Goal: Task Accomplishment & Management: Complete application form

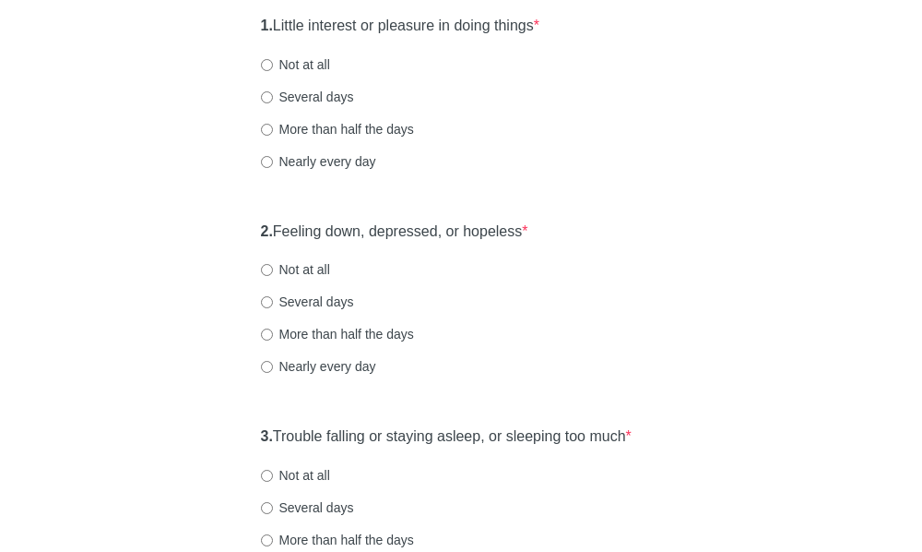
scroll to position [277, 0]
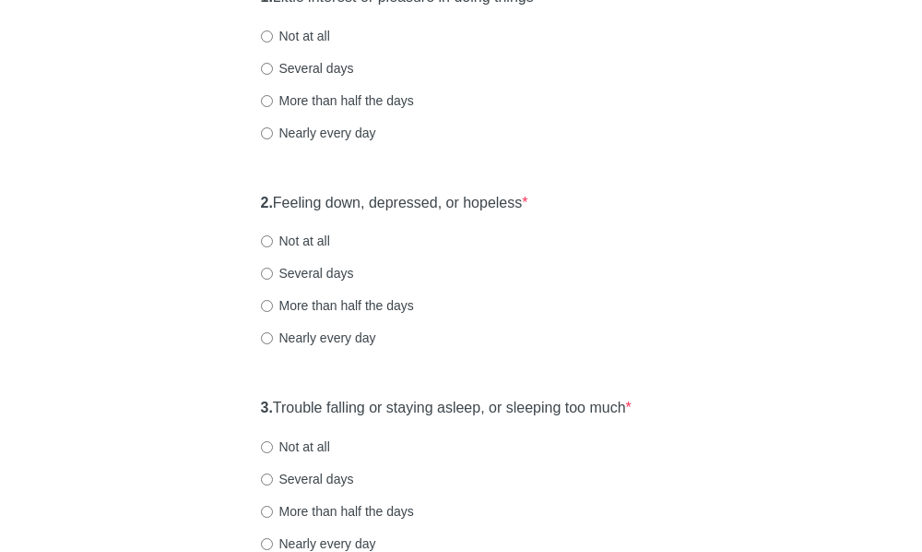
click at [316, 282] on label "Several days" at bounding box center [307, 273] width 93 height 18
click at [273, 279] on input "Several days" at bounding box center [267, 273] width 12 height 12
radio input "true"
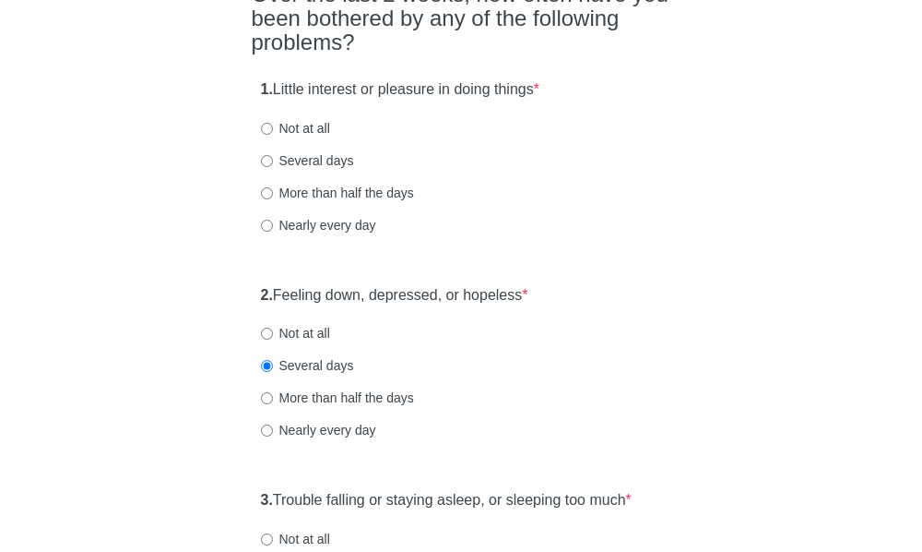
drag, startPoint x: 296, startPoint y: 123, endPoint x: 499, endPoint y: 127, distance: 203.0
click at [499, 101] on label "1. Little interest or pleasure in doing things *" at bounding box center [400, 89] width 279 height 21
click at [528, 101] on label "1. Little interest or pleasure in doing things *" at bounding box center [400, 89] width 279 height 21
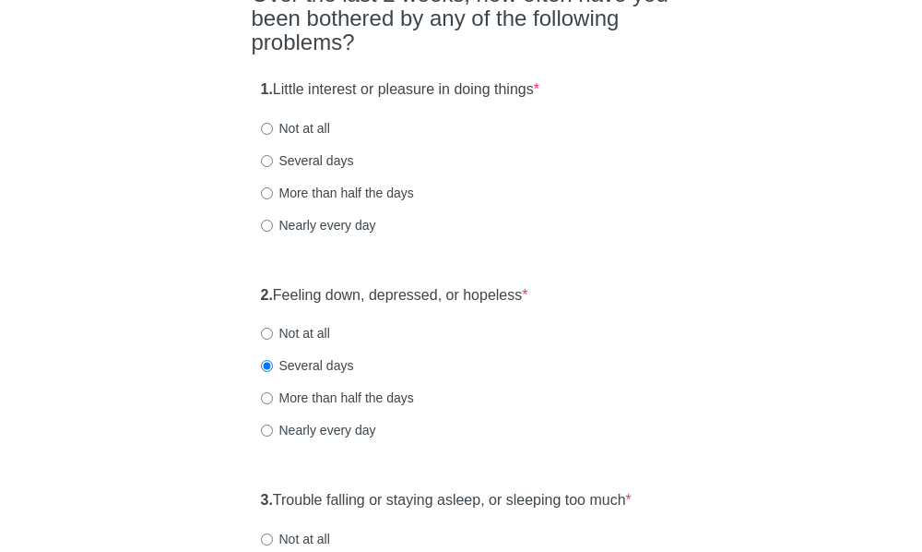
click at [312, 137] on label "Not at all" at bounding box center [295, 128] width 69 height 18
click at [273, 135] on input "Not at all" at bounding box center [267, 129] width 12 height 12
radio input "true"
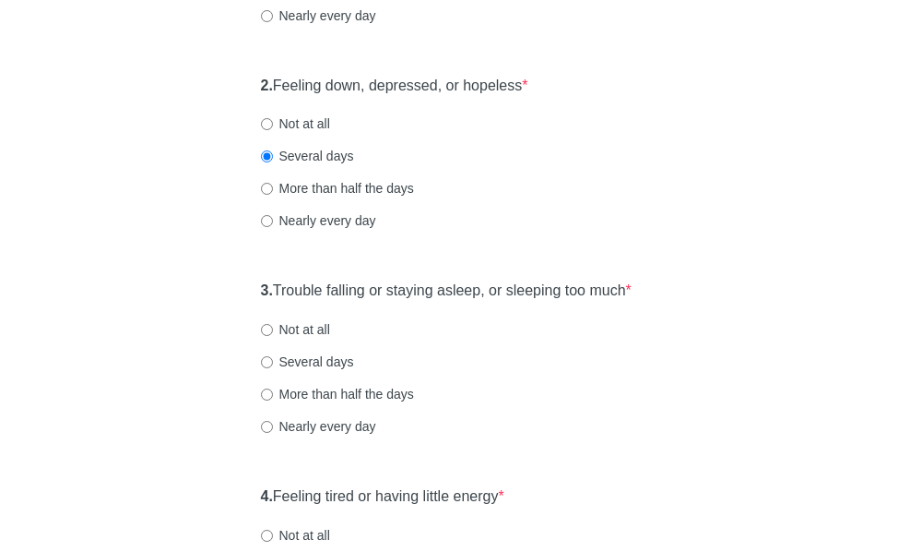
scroll to position [553, 0]
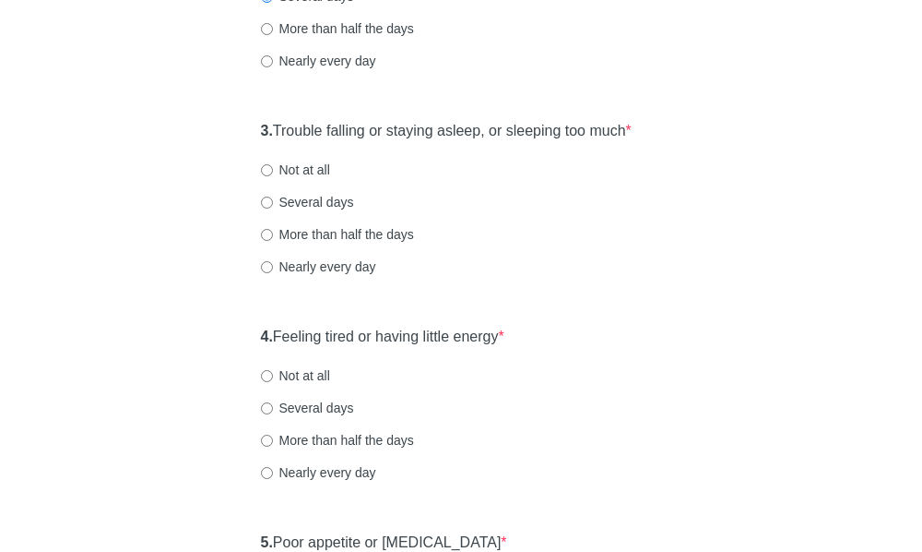
click at [308, 179] on label "Not at all" at bounding box center [295, 169] width 69 height 18
click at [273, 176] on input "Not at all" at bounding box center [267, 170] width 12 height 12
radio input "true"
click at [328, 211] on label "Several days" at bounding box center [307, 202] width 93 height 18
click at [273, 208] on input "Several days" at bounding box center [267, 202] width 12 height 12
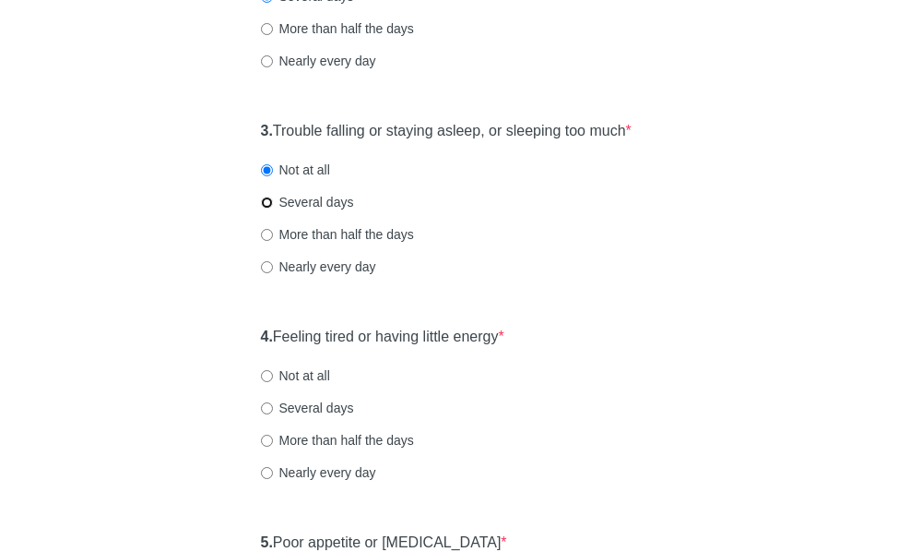
radio input "true"
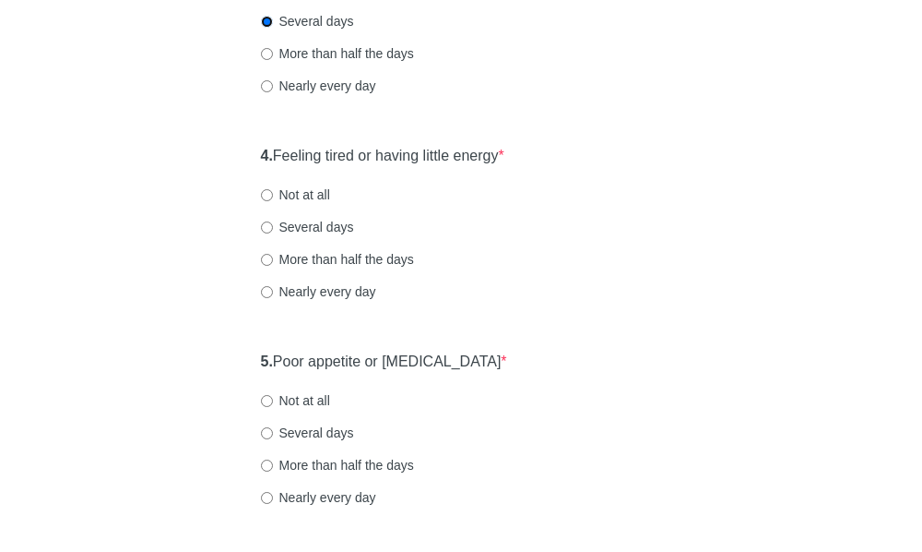
scroll to position [738, 0]
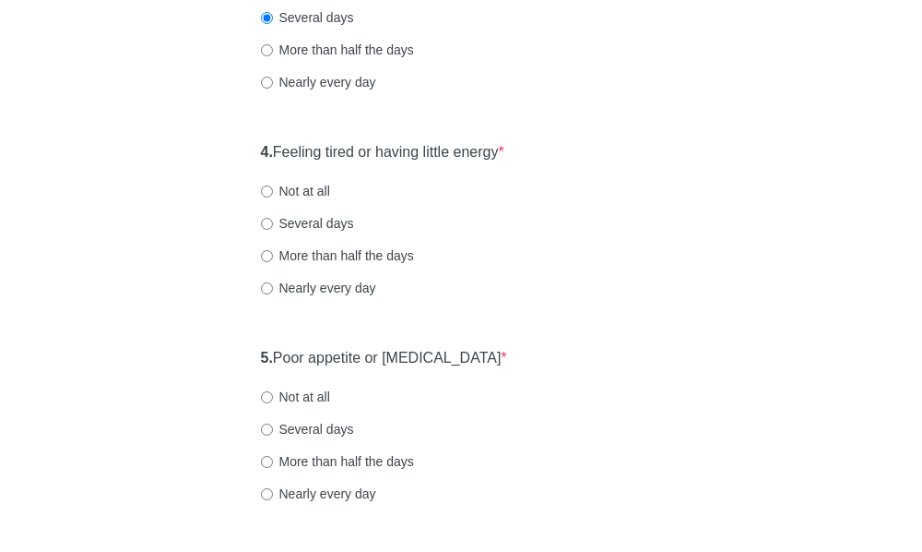
click at [358, 265] on label "More than half the days" at bounding box center [337, 255] width 153 height 18
click at [273, 262] on input "More than half the days" at bounding box center [267, 256] width 12 height 12
radio input "true"
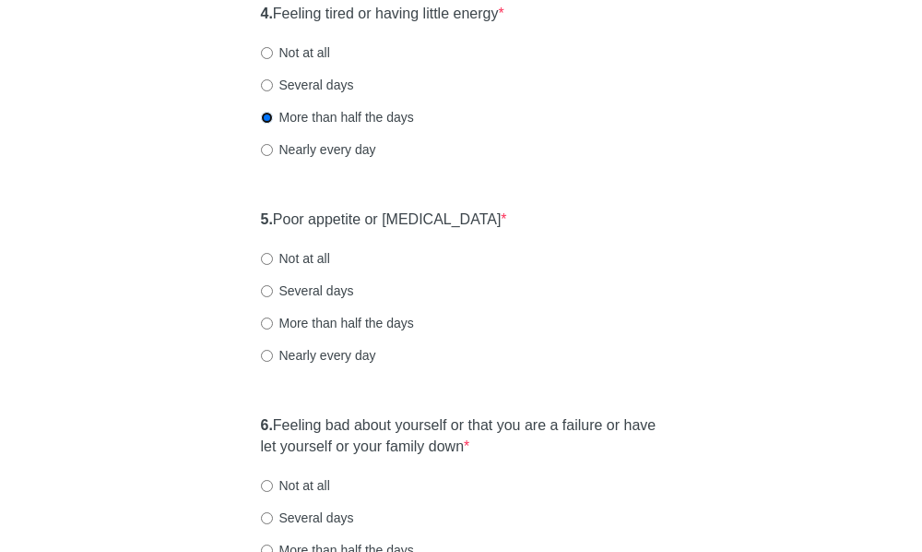
scroll to position [922, 0]
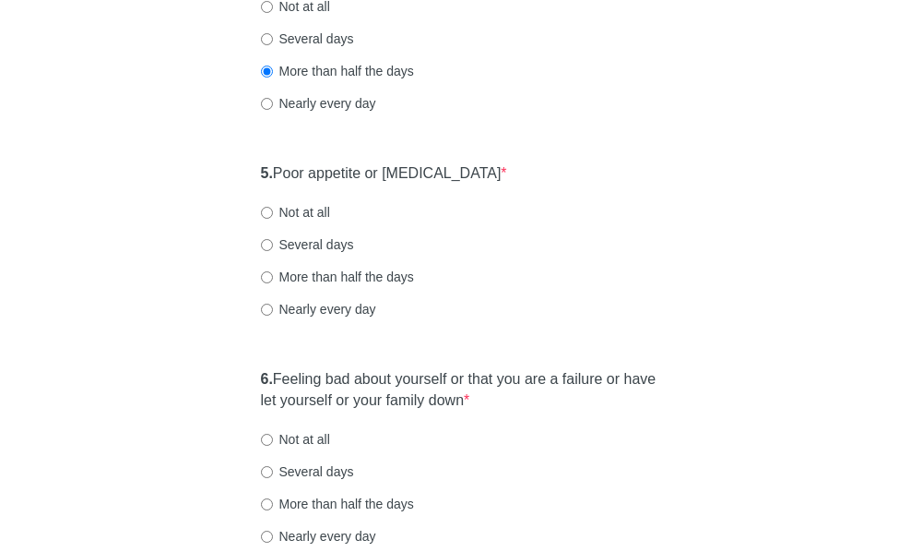
click at [314, 221] on label "Not at all" at bounding box center [295, 212] width 69 height 18
click at [273, 219] on input "Not at all" at bounding box center [267, 213] width 12 height 12
radio input "true"
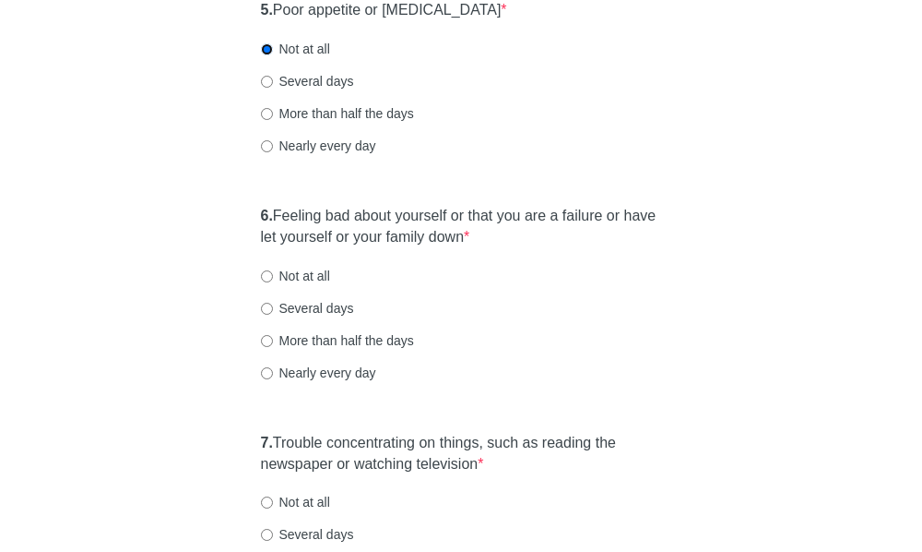
scroll to position [1107, 0]
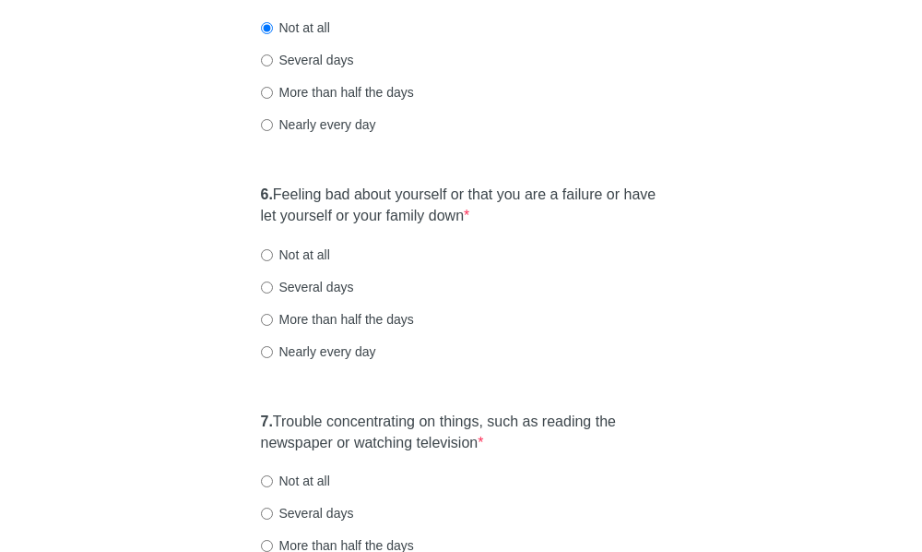
click at [314, 335] on div "6. Feeling bad about yourself or that you are a failure or have let yourself or…" at bounding box center [462, 281] width 420 height 213
click at [325, 296] on label "Several days" at bounding box center [307, 287] width 93 height 18
click at [273, 293] on input "Several days" at bounding box center [267, 287] width 12 height 12
radio input "true"
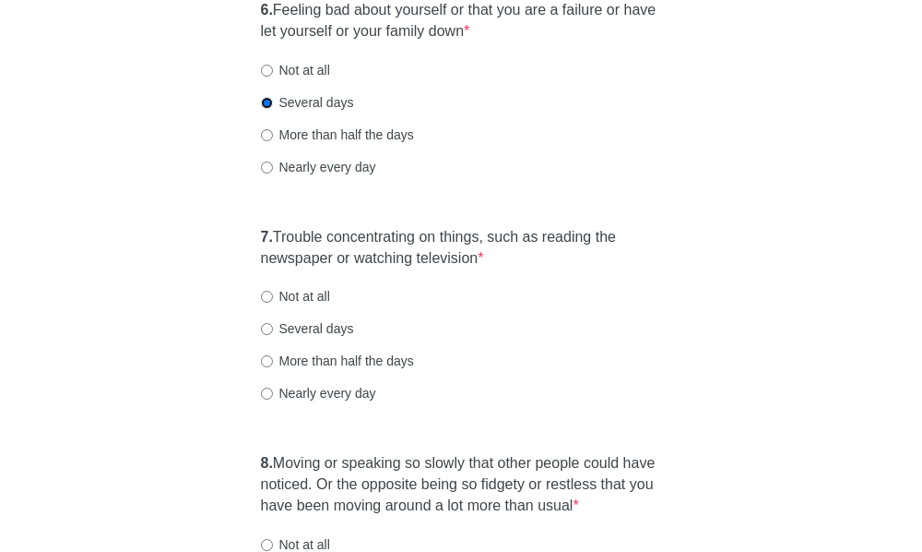
scroll to position [1384, 0]
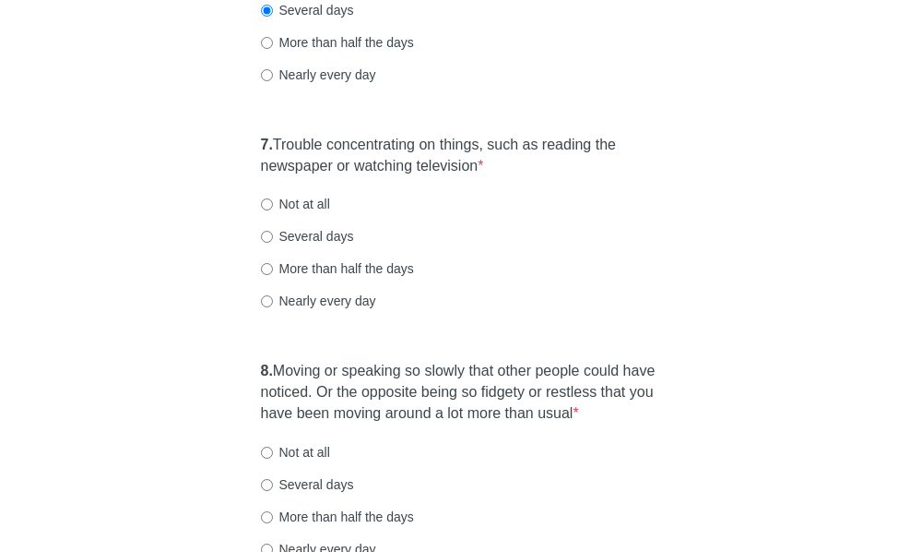
click at [551, 310] on div "Nearly every day" at bounding box center [461, 300] width 401 height 18
click at [307, 213] on label "Not at all" at bounding box center [295, 204] width 69 height 18
click at [273, 210] on input "Not at all" at bounding box center [267, 204] width 12 height 12
radio input "true"
click at [337, 245] on label "Several days" at bounding box center [307, 236] width 93 height 18
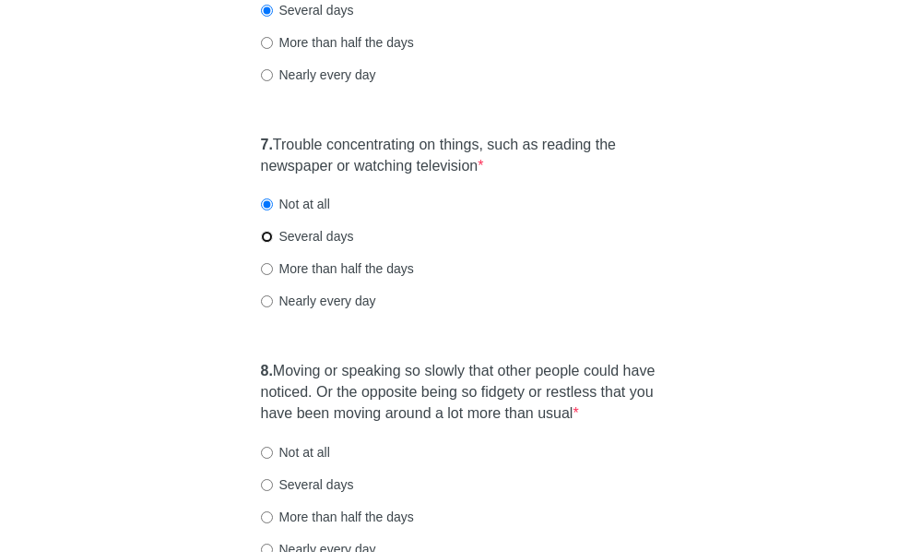
click at [273, 243] on input "Several days" at bounding box center [267, 237] width 12 height 12
radio input "true"
click at [337, 245] on label "Several days" at bounding box center [307, 236] width 93 height 18
click at [273, 243] on input "Several days" at bounding box center [267, 237] width 12 height 12
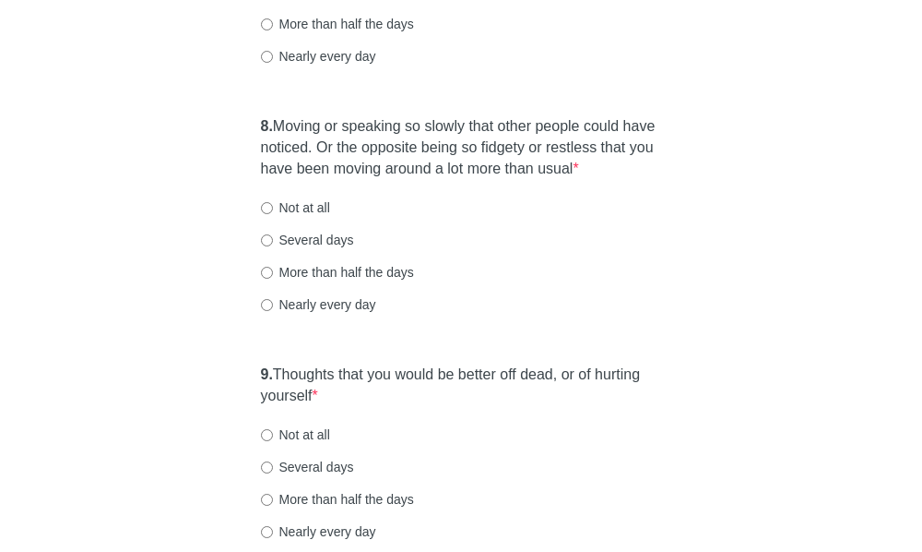
scroll to position [1660, 0]
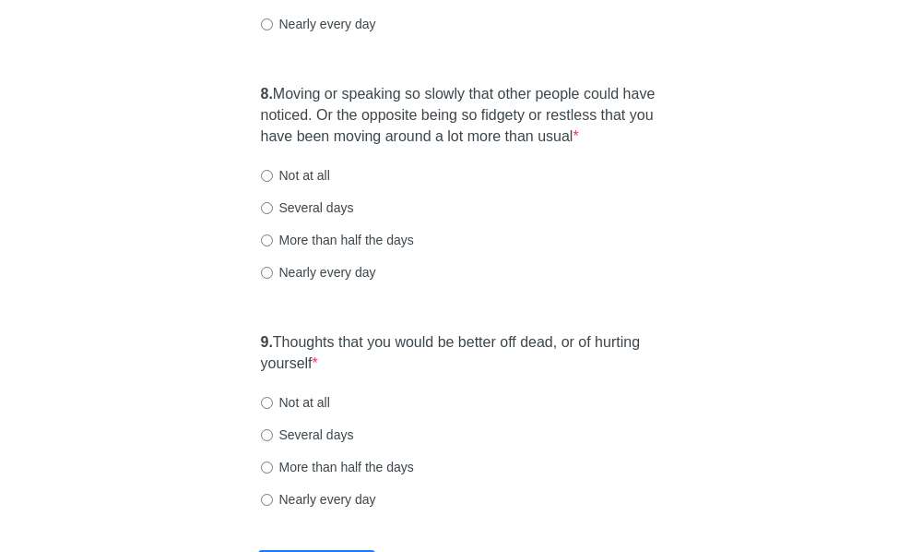
click at [316, 217] on label "Several days" at bounding box center [307, 207] width 93 height 18
click at [273, 214] on input "Several days" at bounding box center [267, 208] width 12 height 12
radio input "true"
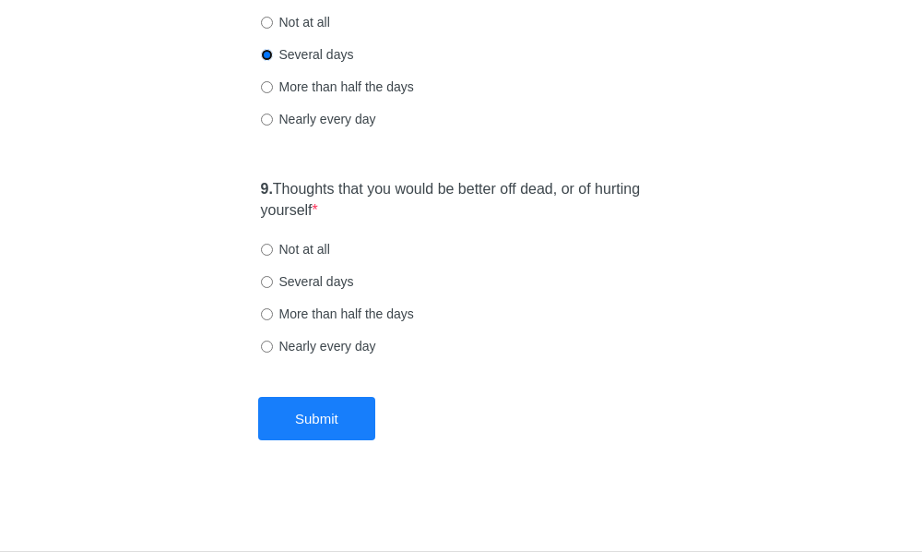
scroll to position [1849, 0]
click at [280, 244] on label "Not at all" at bounding box center [295, 249] width 69 height 18
click at [273, 244] on input "Not at all" at bounding box center [267, 250] width 12 height 12
radio input "true"
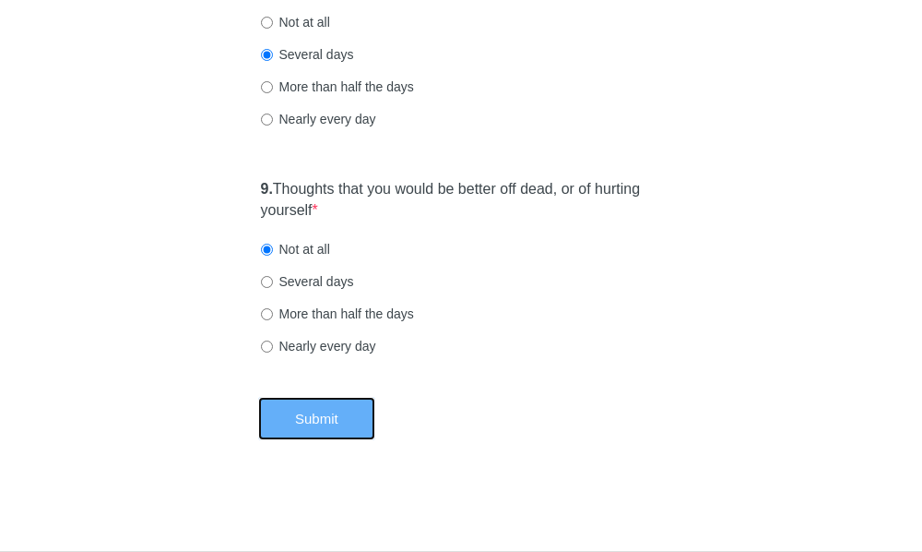
click at [317, 417] on button "Submit" at bounding box center [316, 418] width 117 height 43
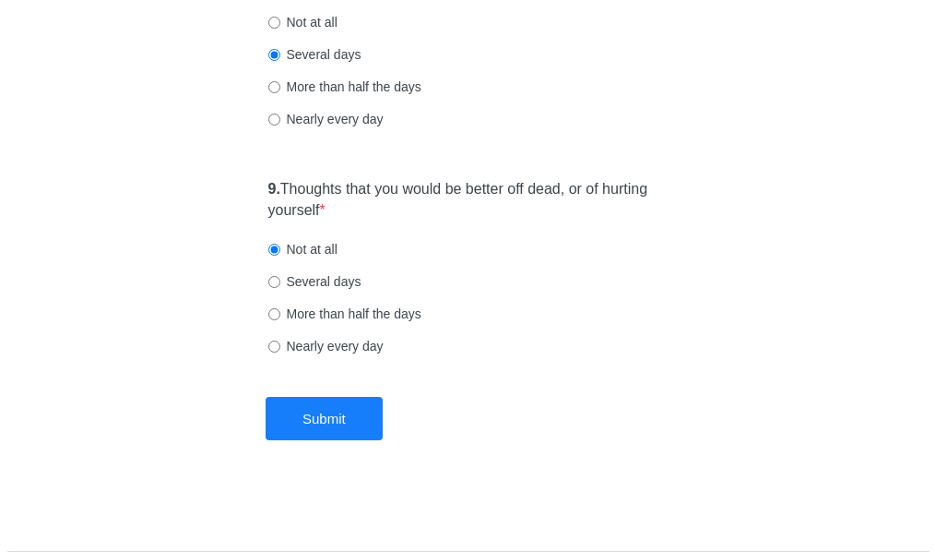
scroll to position [0, 0]
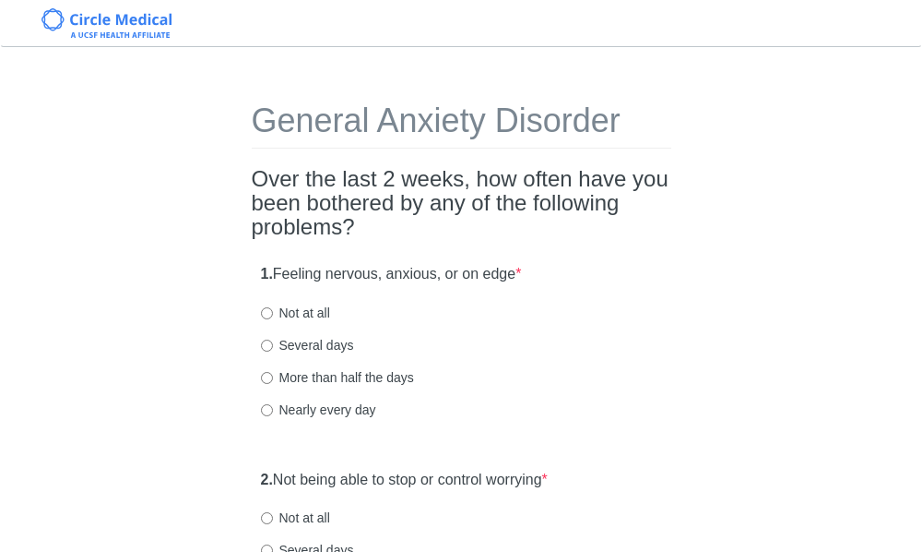
click at [328, 381] on label "More than half the days" at bounding box center [337, 377] width 153 height 18
click at [273, 381] on input "More than half the days" at bounding box center [267, 378] width 12 height 12
radio input "true"
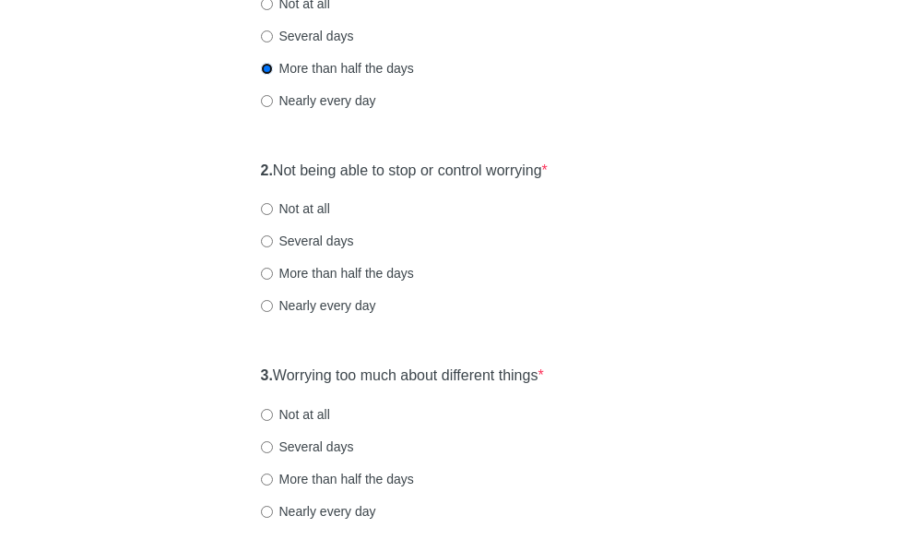
scroll to position [277, 0]
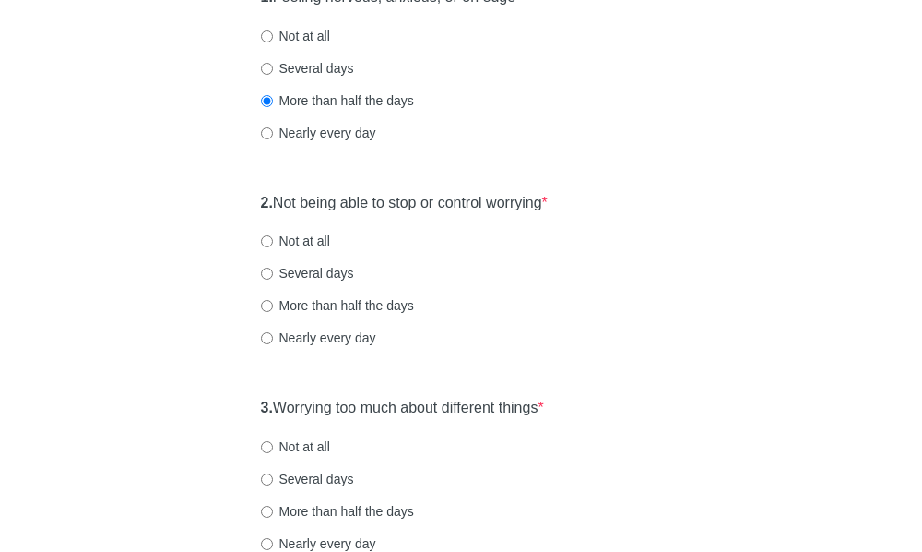
click at [329, 276] on label "Several days" at bounding box center [307, 273] width 93 height 18
click at [273, 276] on input "Several days" at bounding box center [267, 273] width 12 height 12
radio input "true"
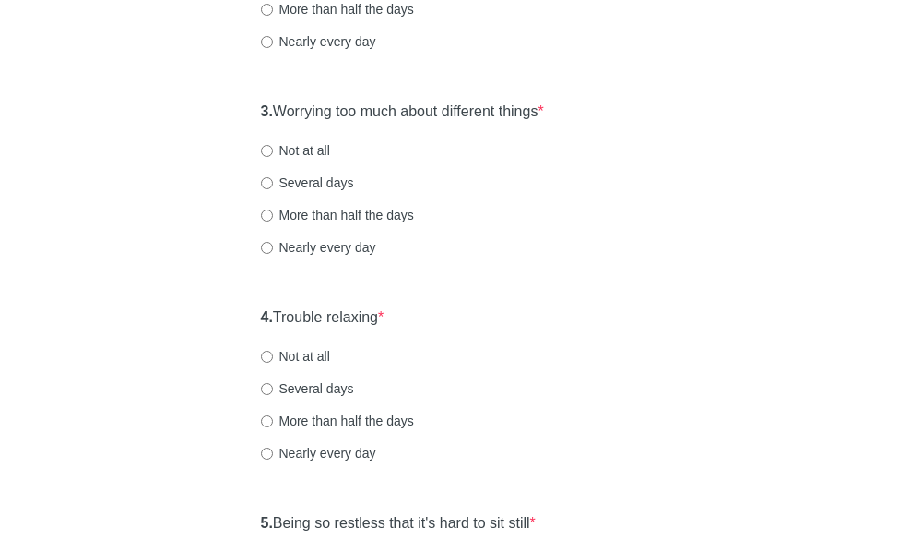
scroll to position [646, 0]
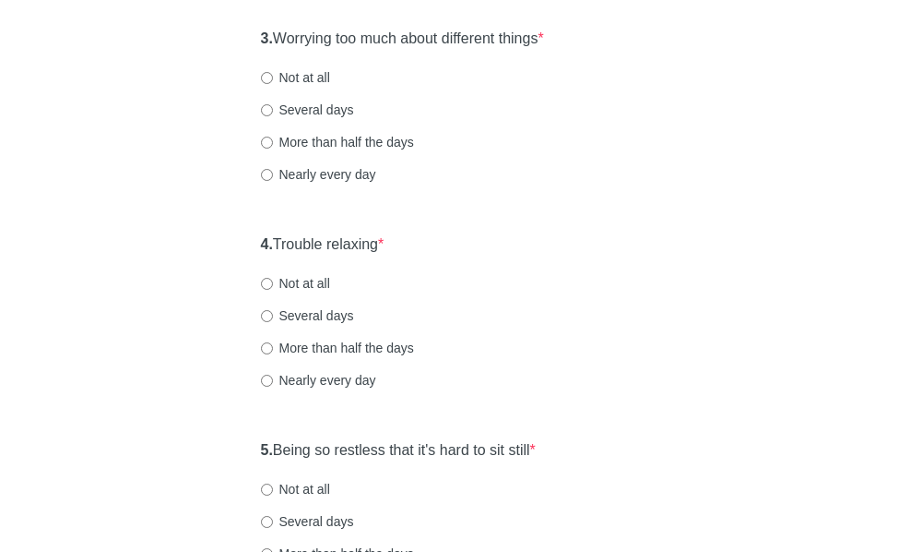
click at [333, 112] on label "Several days" at bounding box center [307, 110] width 93 height 18
click at [273, 112] on input "Several days" at bounding box center [267, 110] width 12 height 12
radio input "true"
click at [355, 358] on div "4. Trouble relaxing * Not at all Several days More than half the days Nearly ev…" at bounding box center [462, 321] width 420 height 192
click at [362, 351] on label "More than half the days" at bounding box center [337, 348] width 153 height 18
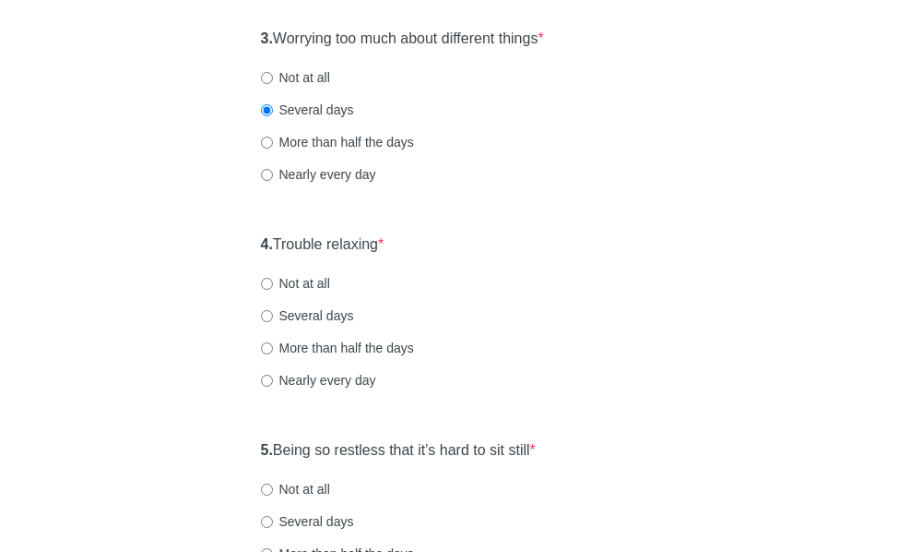
click at [273, 351] on input "More than half the days" at bounding box center [267, 348] width 12 height 12
radio input "true"
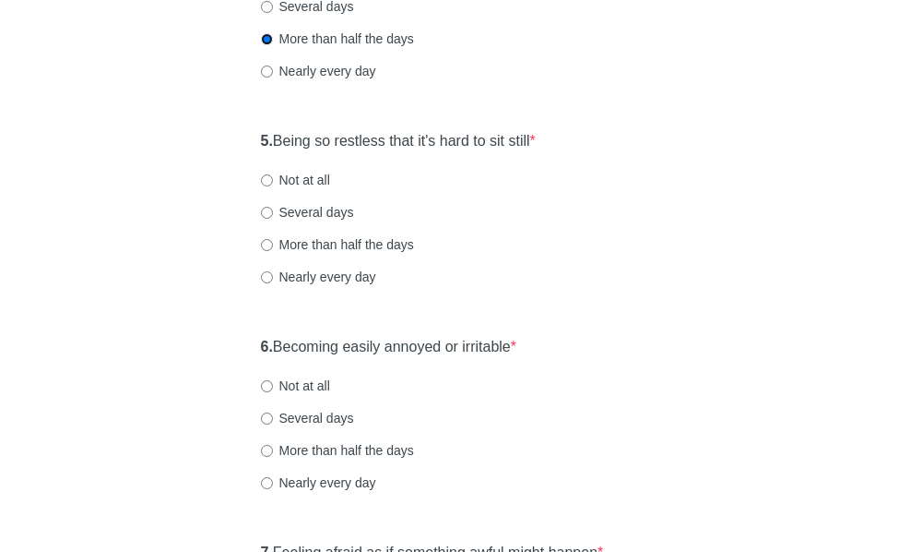
scroll to position [922, 0]
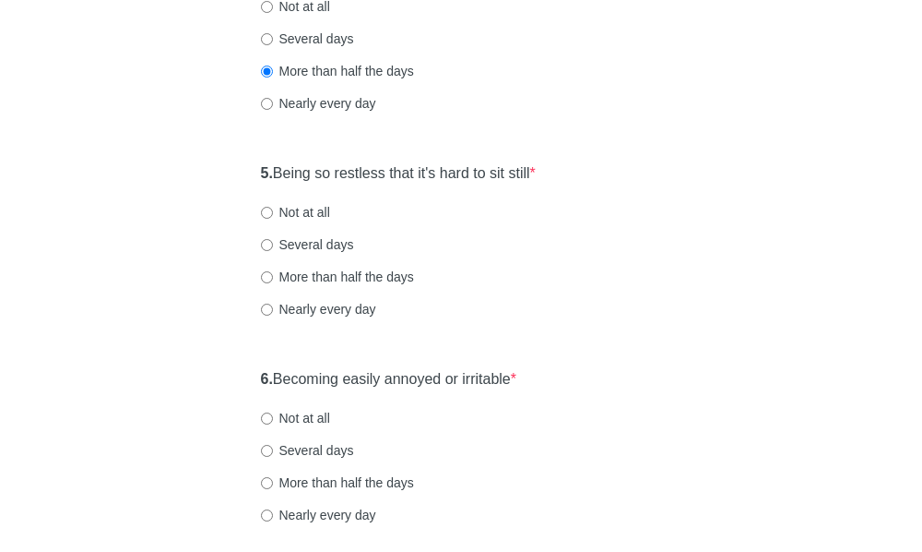
click at [310, 253] on label "Several days" at bounding box center [307, 244] width 93 height 18
click at [273, 251] on input "Several days" at bounding box center [267, 245] width 12 height 12
radio input "true"
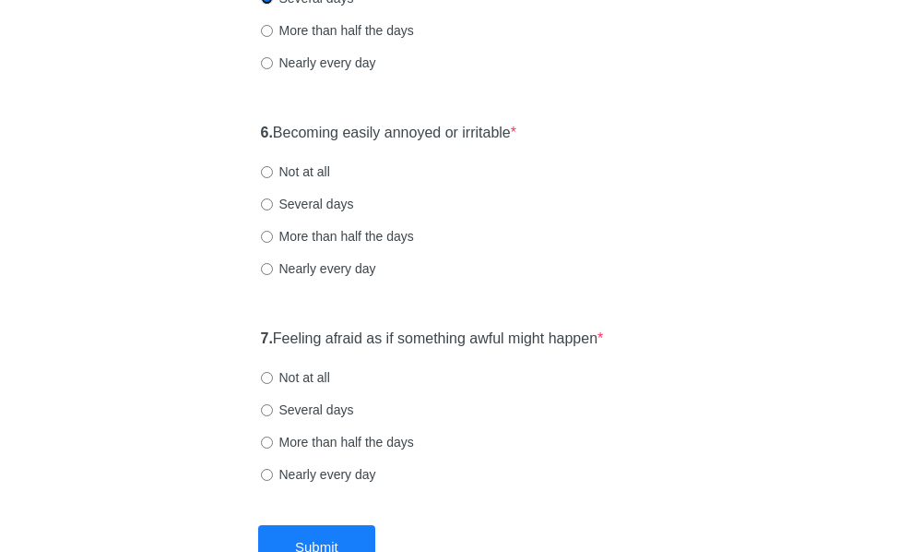
scroll to position [1199, 0]
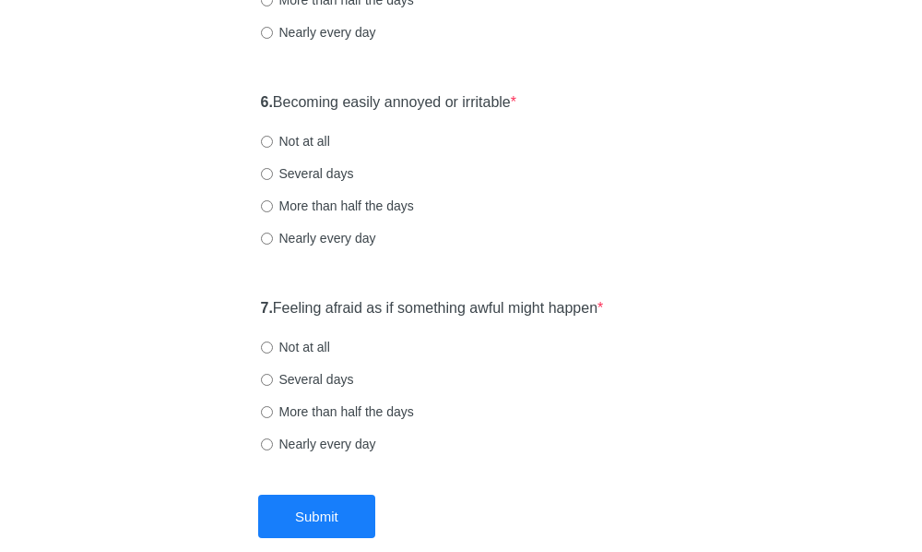
click at [330, 170] on label "Several days" at bounding box center [307, 173] width 93 height 18
click at [273, 170] on input "Several days" at bounding box center [267, 174] width 12 height 12
radio input "true"
click at [371, 208] on label "More than half the days" at bounding box center [337, 205] width 153 height 18
click at [273, 208] on input "More than half the days" at bounding box center [267, 206] width 12 height 12
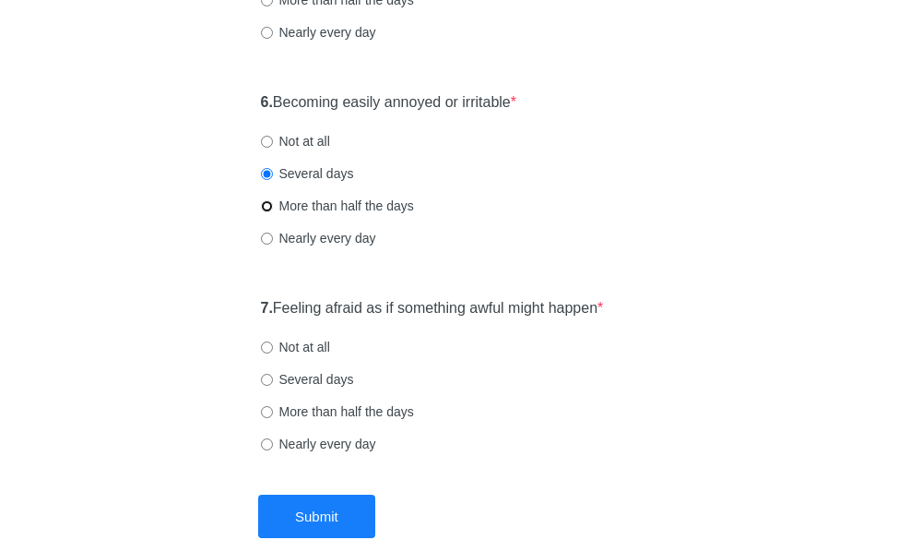
radio input "true"
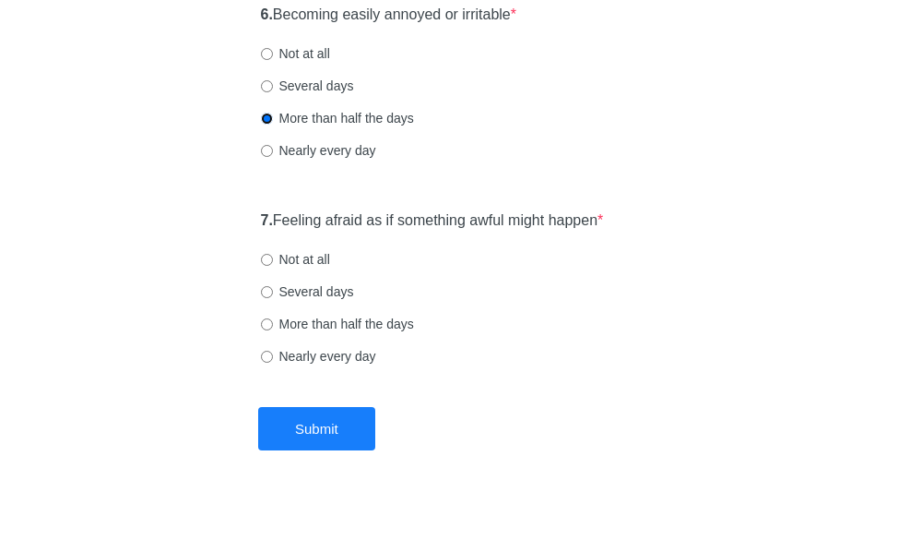
scroll to position [1297, 0]
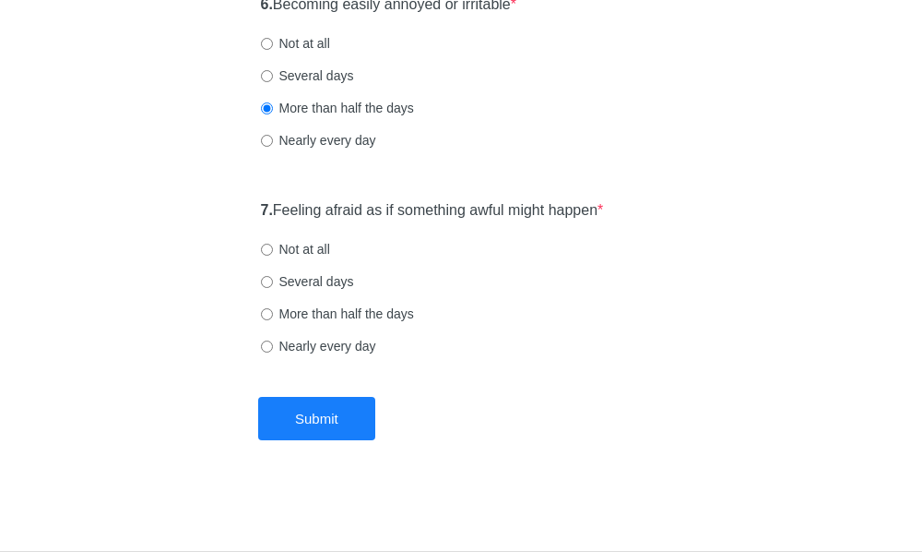
click at [304, 254] on label "Not at all" at bounding box center [295, 249] width 69 height 18
click at [273, 254] on input "Not at all" at bounding box center [267, 250] width 12 height 12
radio input "true"
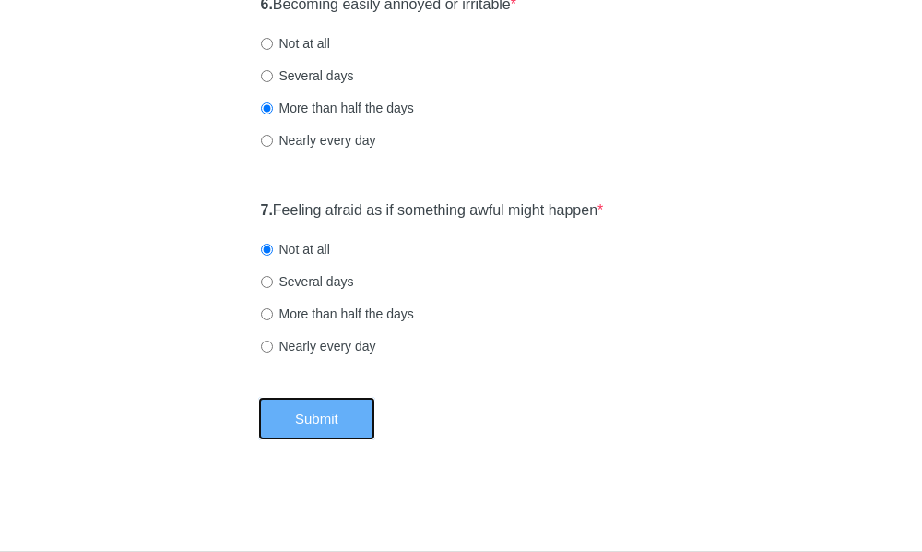
click at [316, 409] on button "Submit" at bounding box center [316, 418] width 117 height 43
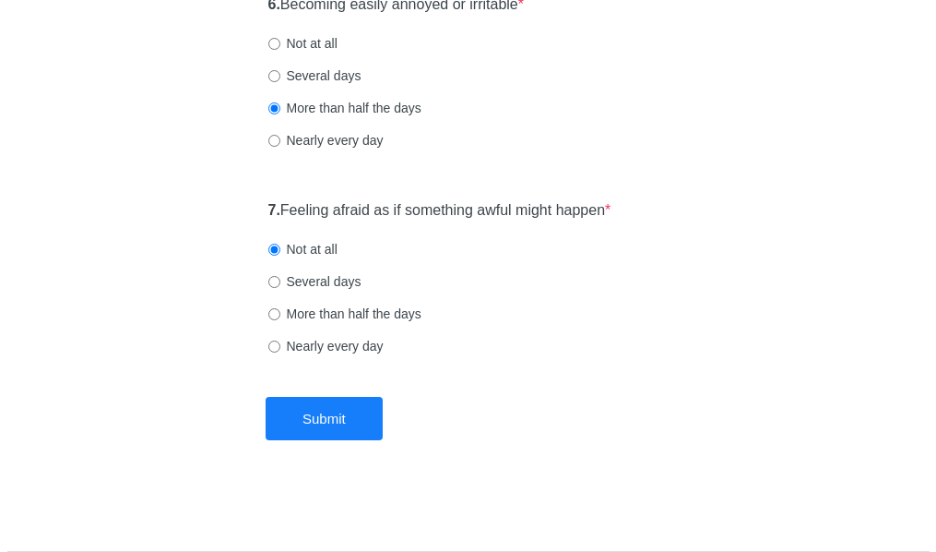
scroll to position [0, 0]
